Goal: Book appointment/travel/reservation

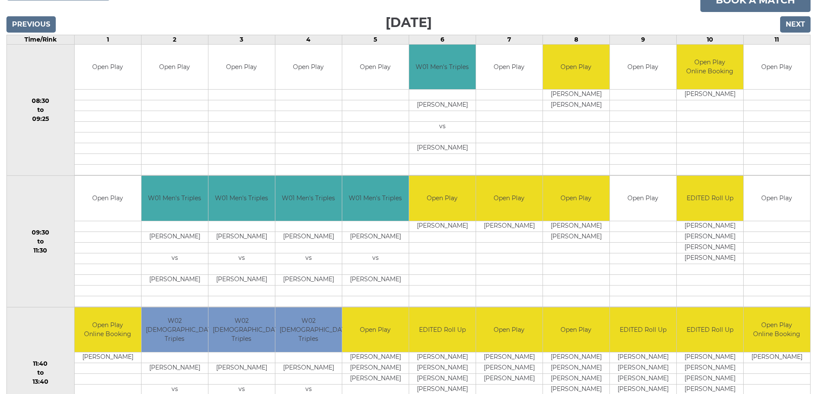
scroll to position [151, 0]
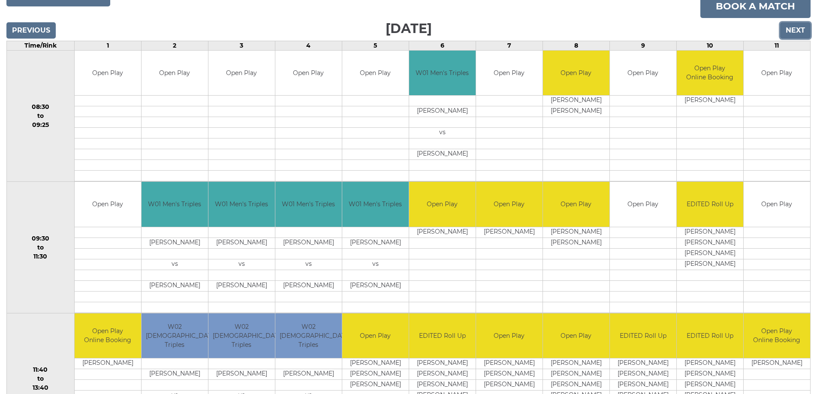
click at [799, 30] on input "Next" at bounding box center [795, 30] width 30 height 16
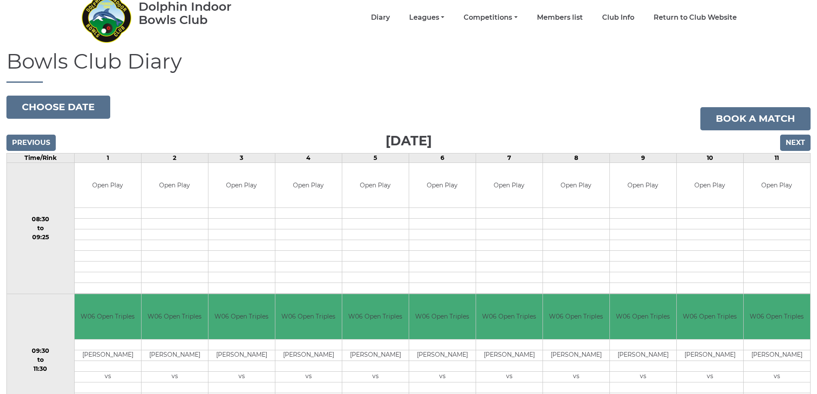
scroll to position [23, 0]
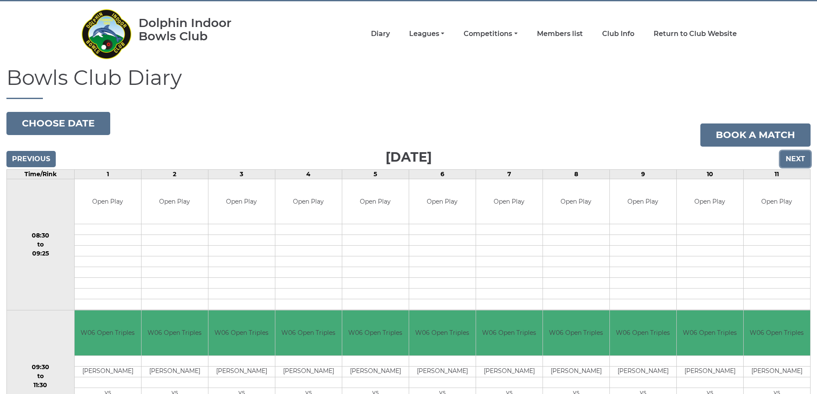
click at [792, 157] on input "Next" at bounding box center [795, 159] width 30 height 16
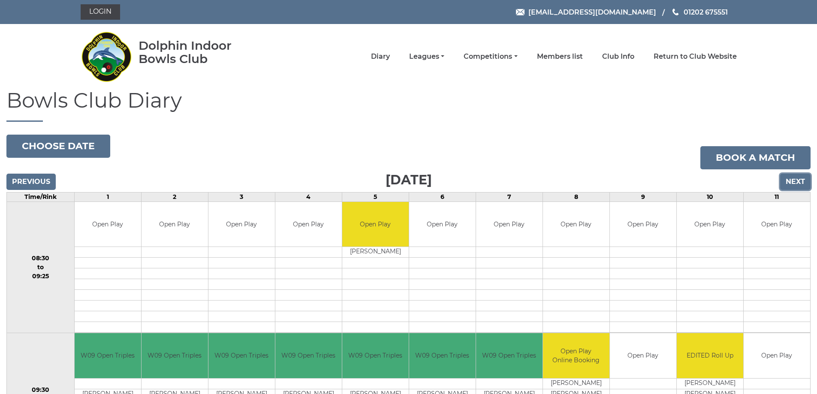
click at [799, 178] on input "Next" at bounding box center [795, 182] width 30 height 16
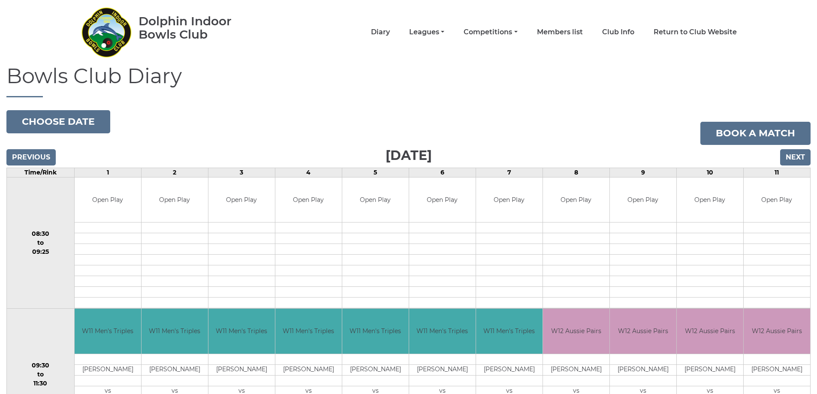
scroll to position [23, 0]
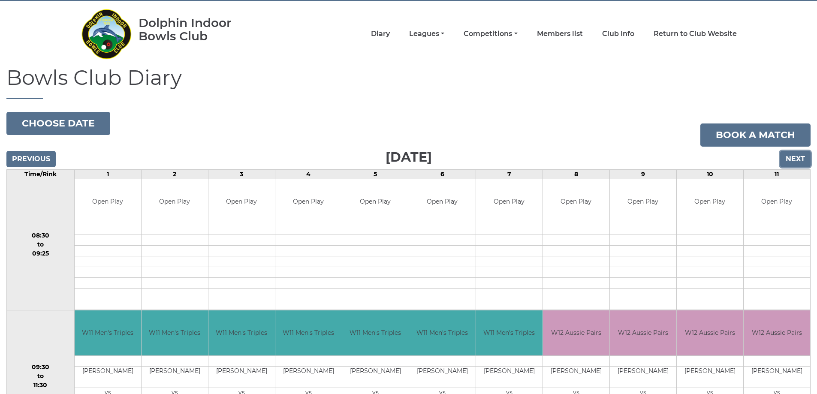
click at [795, 159] on input "Next" at bounding box center [795, 159] width 30 height 16
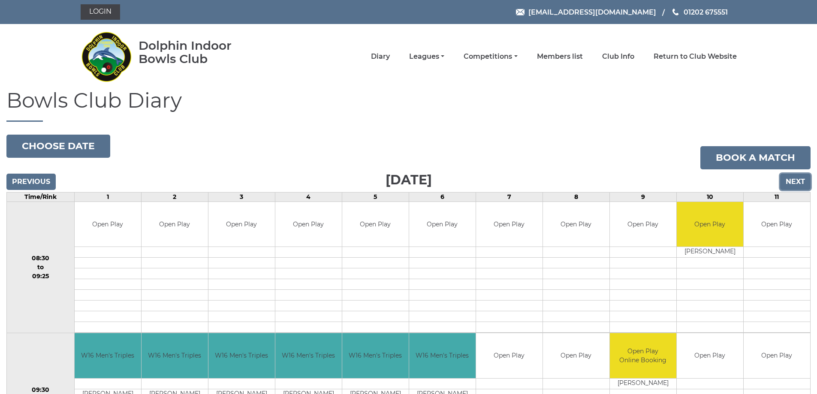
click at [795, 175] on input "Next" at bounding box center [795, 182] width 30 height 16
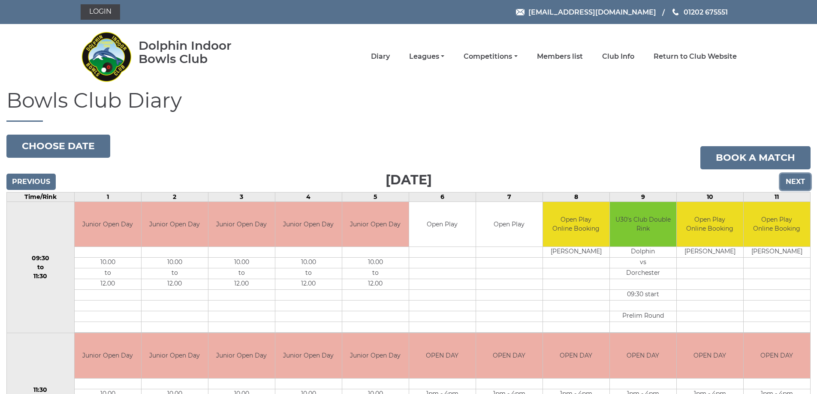
click at [794, 182] on input "Next" at bounding box center [795, 182] width 30 height 16
